Goal: Information Seeking & Learning: Learn about a topic

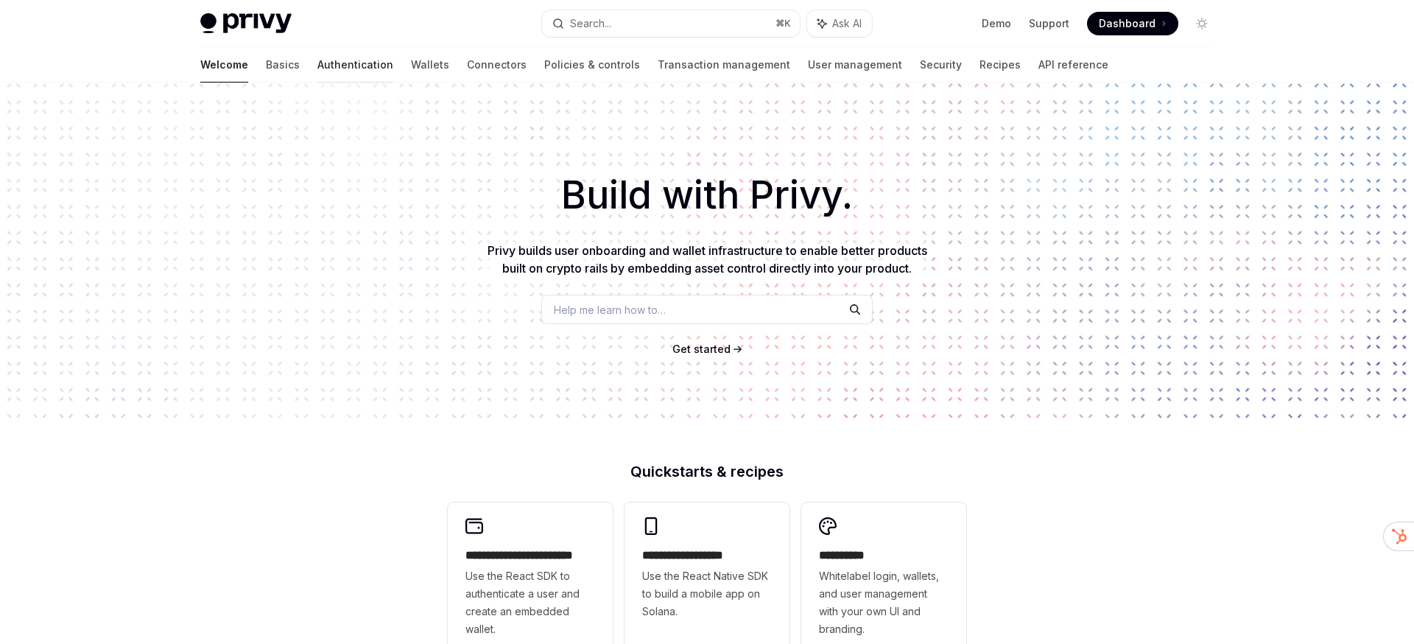
click at [317, 61] on link "Authentication" at bounding box center [355, 64] width 76 height 35
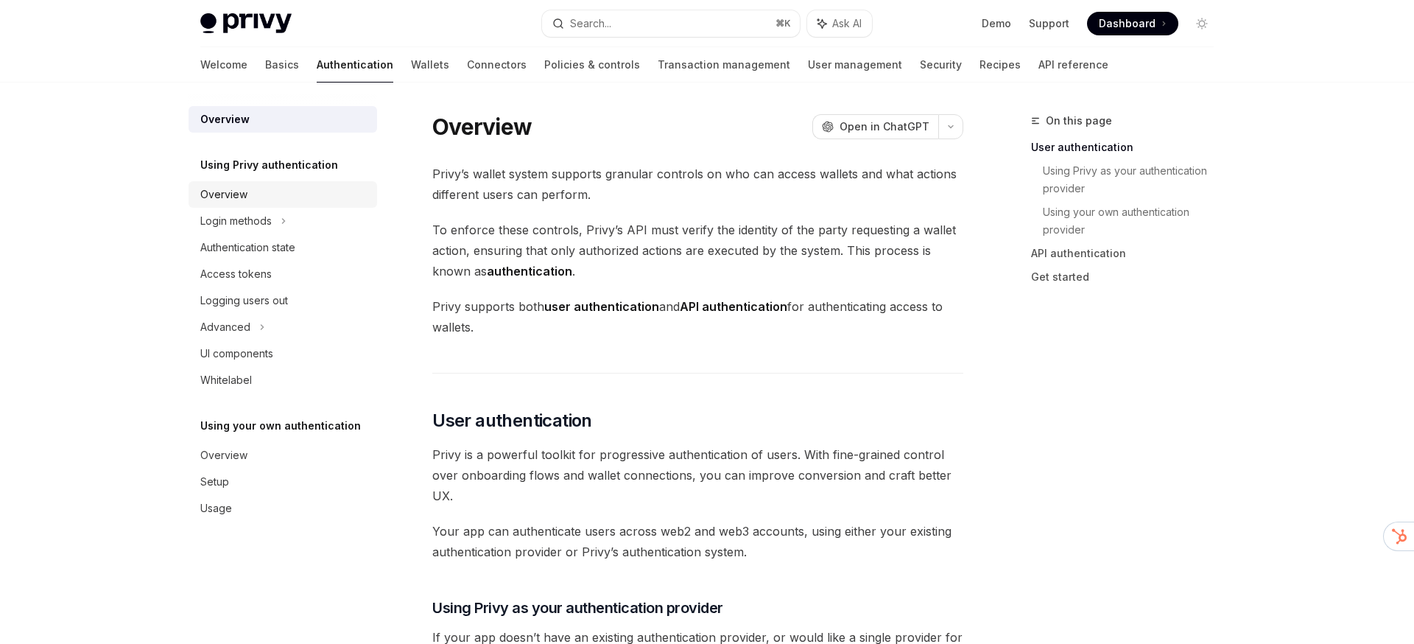
click at [233, 197] on div "Overview" at bounding box center [223, 195] width 47 height 18
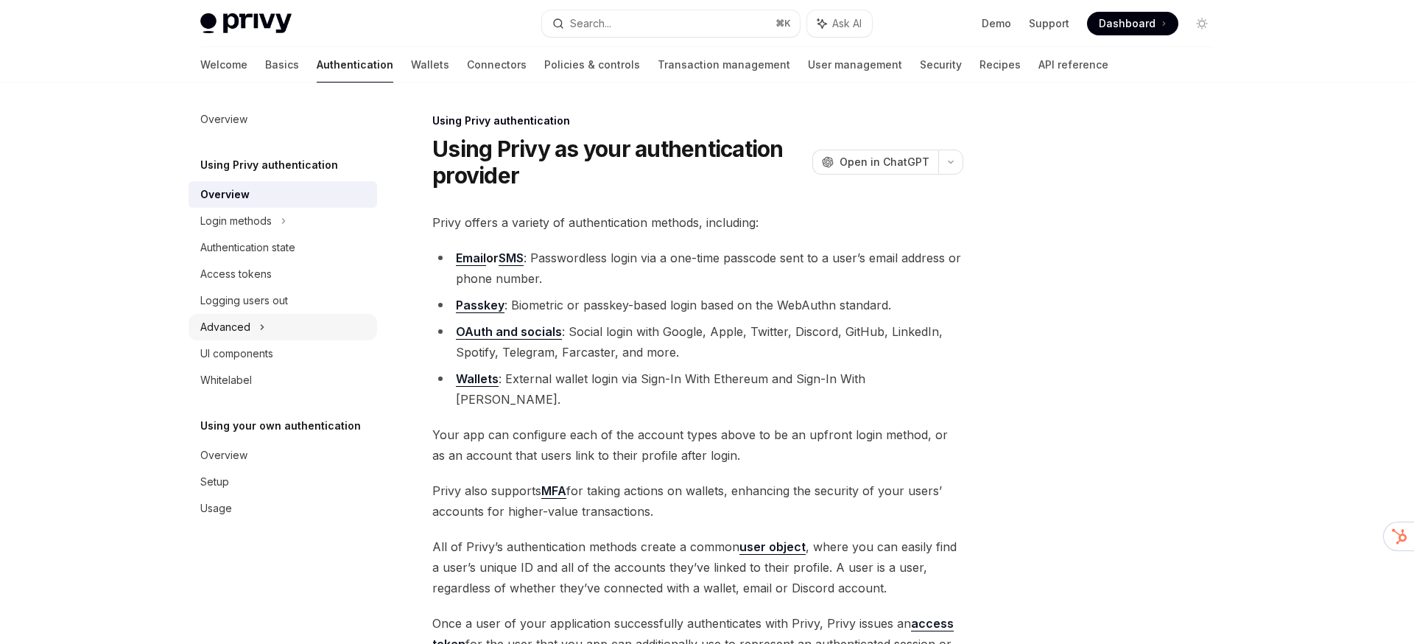
click at [233, 323] on div "Advanced" at bounding box center [225, 327] width 50 height 18
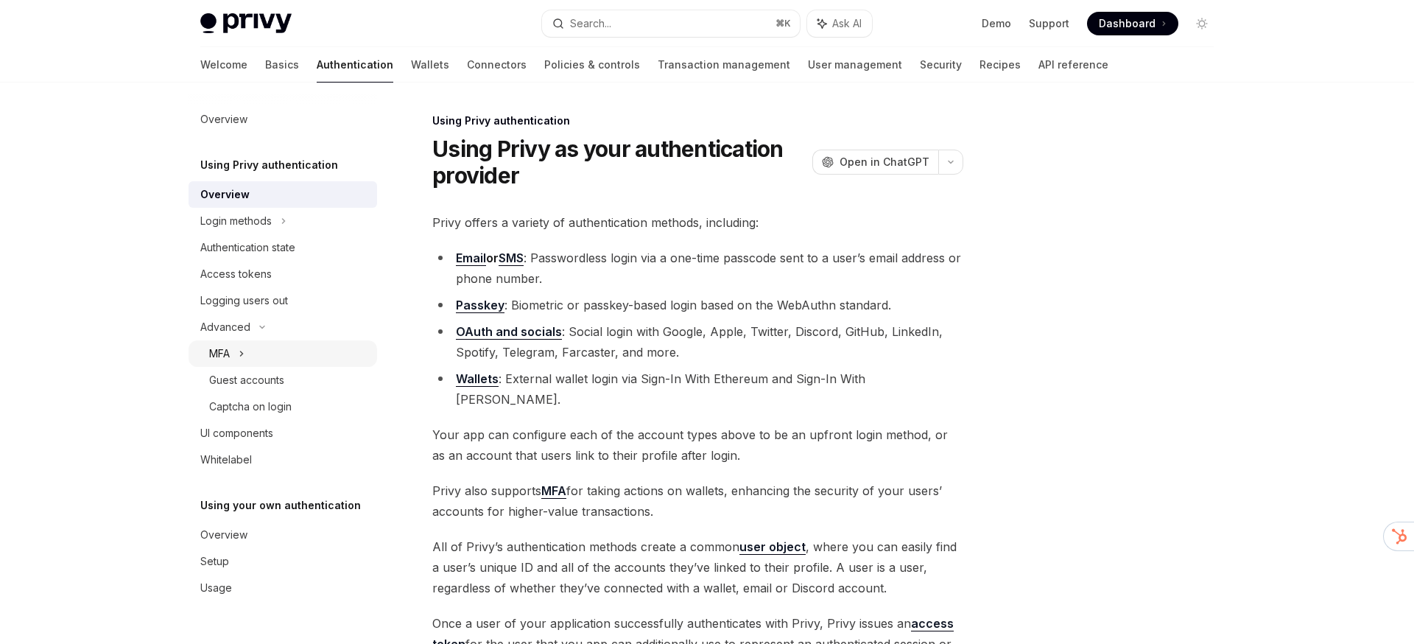
click at [226, 353] on div "MFA" at bounding box center [219, 354] width 21 height 18
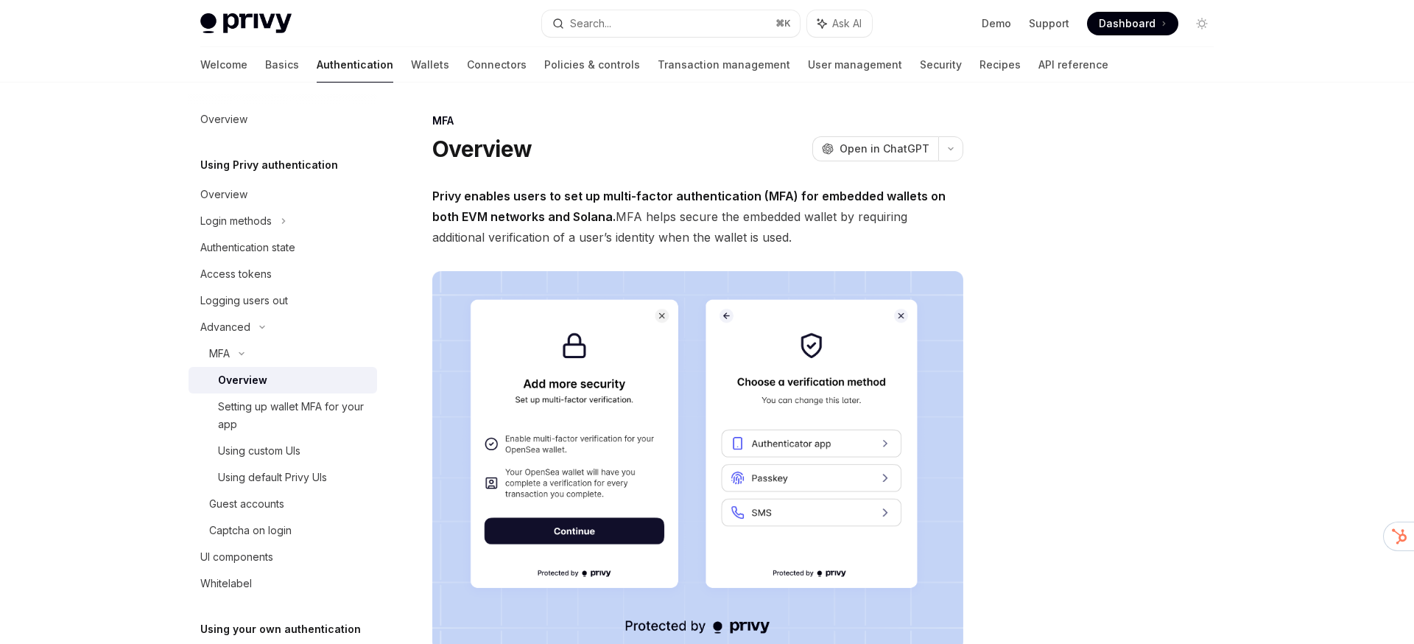
click at [266, 379] on div "Overview" at bounding box center [293, 380] width 150 height 18
type textarea "*"
click at [666, 27] on button "Search... ⌘ K" at bounding box center [671, 23] width 258 height 27
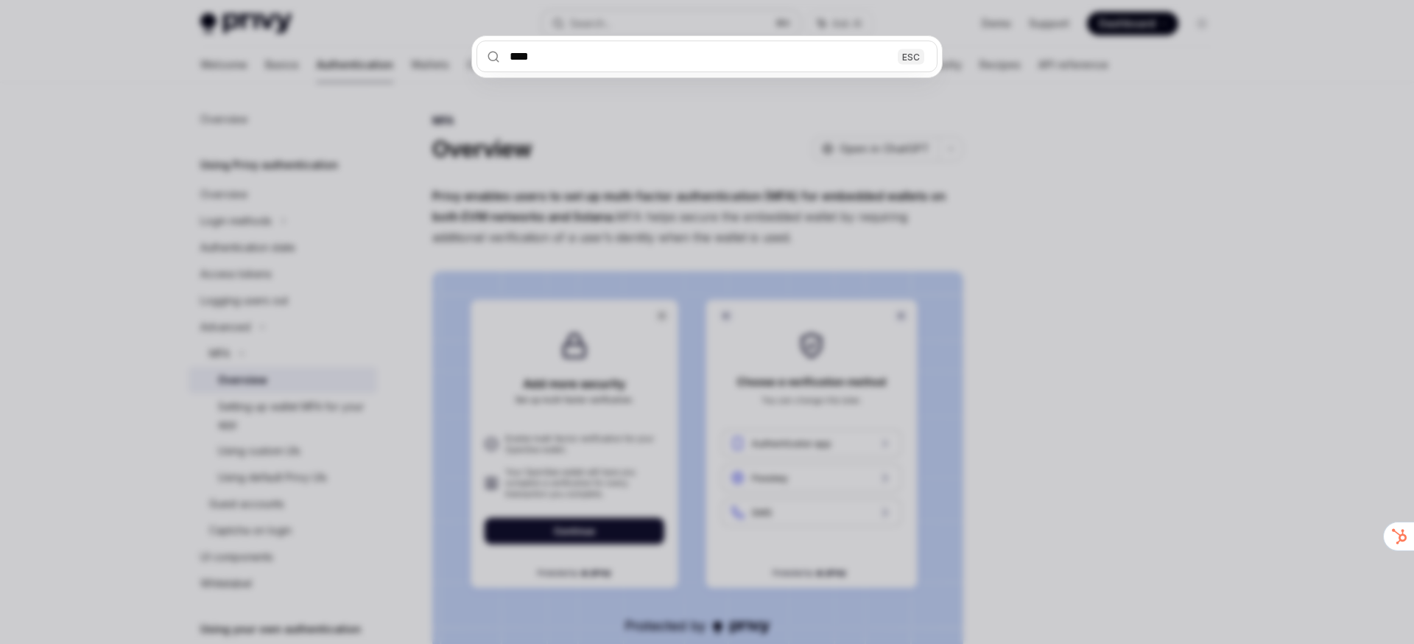
type input "*****"
type textarea "*"
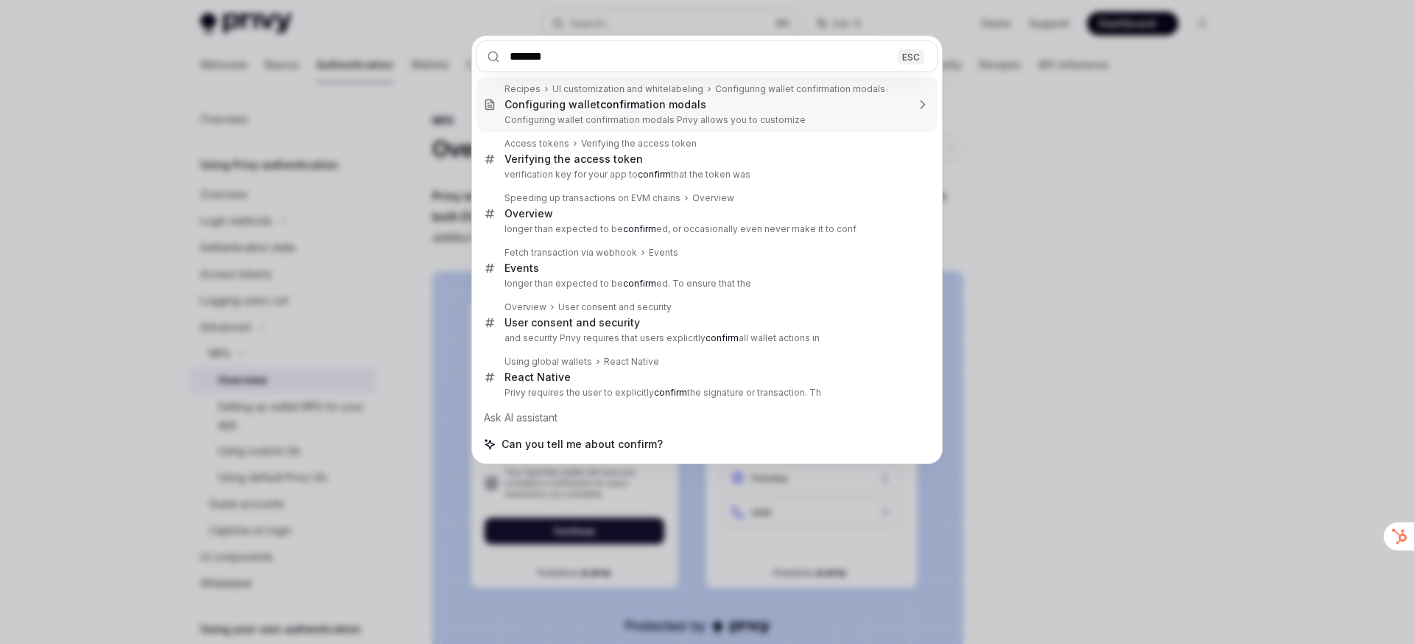
type input "******"
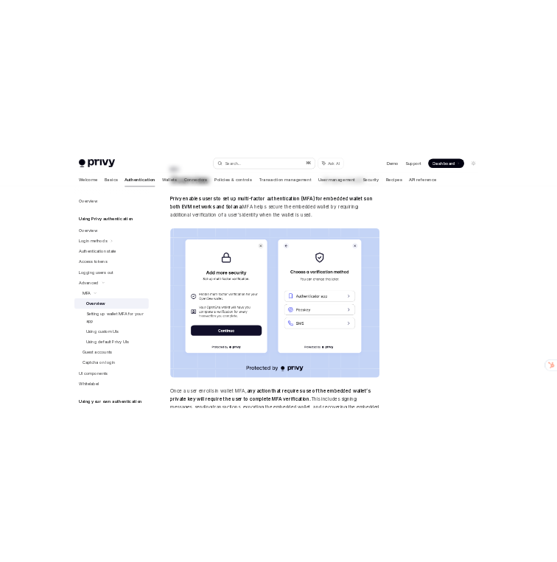
scroll to position [512, 0]
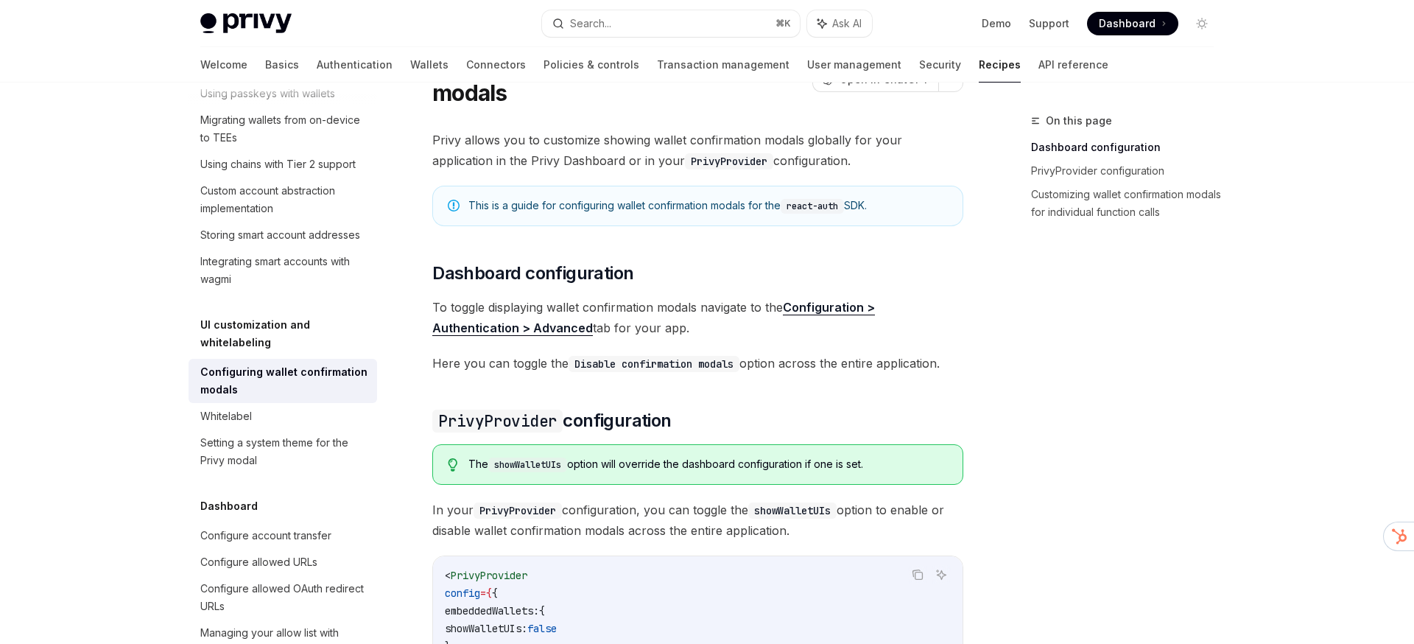
type textarea "*"
